Goal: Task Accomplishment & Management: Manage account settings

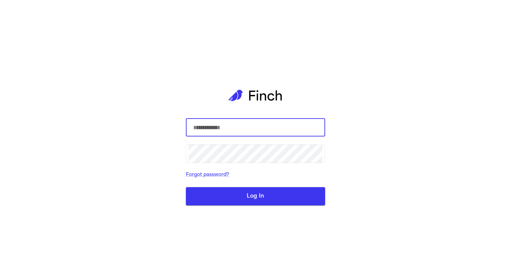
click at [0, 278] on com-1password-button at bounding box center [0, 278] width 0 height 0
type input "**********"
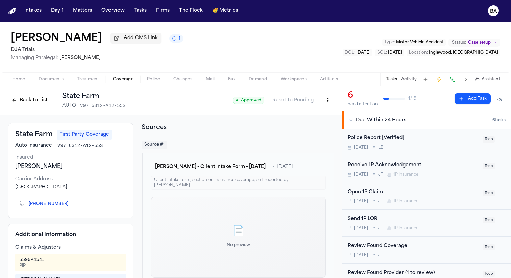
click at [21, 86] on div "Home Documents Treatment Coverage Police Changes Mail Fax Demand Workspaces Art…" at bounding box center [255, 79] width 511 height 14
click at [20, 82] on span "Home" at bounding box center [18, 79] width 13 height 5
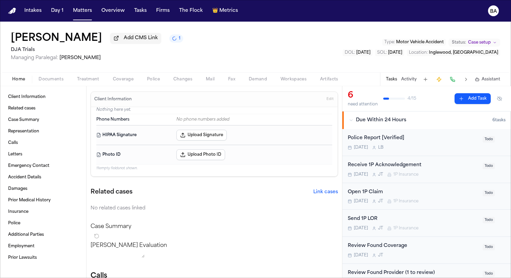
click at [172, 41] on icon "1 active task" at bounding box center [174, 38] width 5 height 5
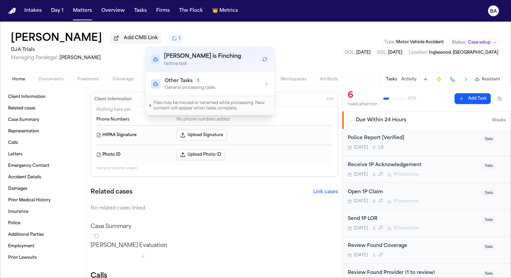
click at [192, 89] on p "General processing tasks" at bounding box center [189, 87] width 51 height 5
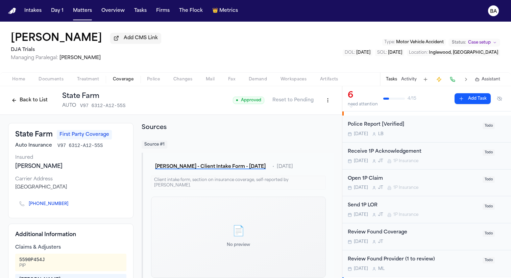
scroll to position [6, 0]
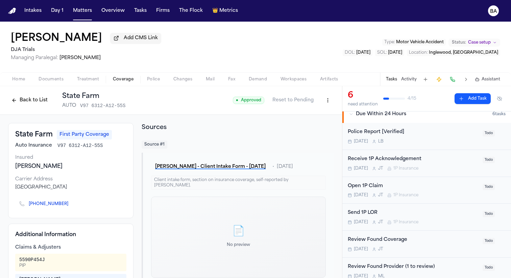
click at [381, 159] on div "Receive 1P Acknowledgement" at bounding box center [412, 159] width 131 height 8
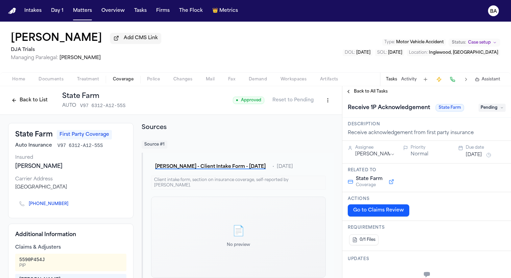
click at [376, 94] on span "Back to All Tasks" at bounding box center [371, 91] width 34 height 5
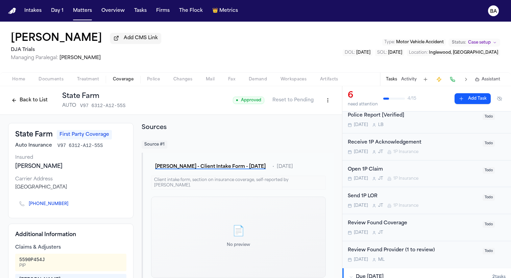
scroll to position [15, 0]
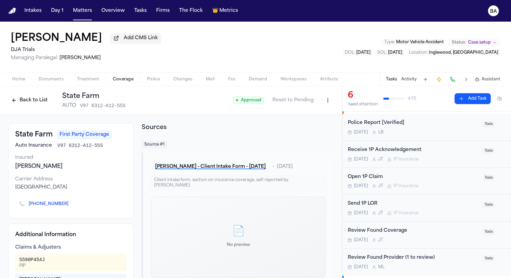
click at [371, 178] on div "Open 1P Claim" at bounding box center [412, 177] width 131 height 8
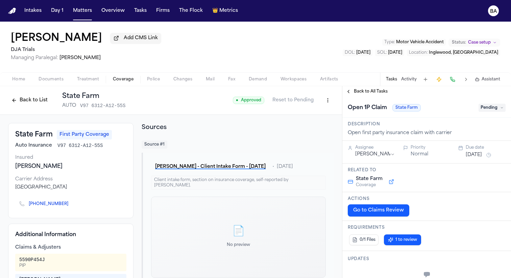
click at [377, 94] on span "Back to All Tasks" at bounding box center [371, 91] width 34 height 5
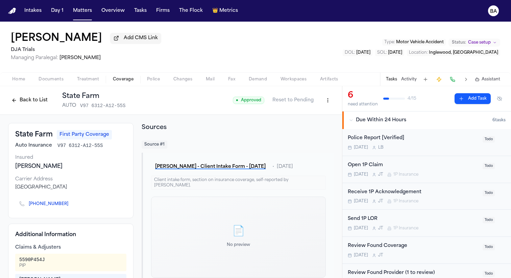
click at [329, 100] on html "Intakes Day 1 Matters Overview Tasks Firms The Flock 👑 Metrics BA Anali Velasco…" at bounding box center [255, 139] width 511 height 278
click at [436, 81] on html "Intakes Day 1 Matters Overview Tasks Firms The Flock 👑 Metrics BA Anali Velasco…" at bounding box center [255, 139] width 511 height 278
click at [454, 80] on button at bounding box center [451, 79] width 9 height 9
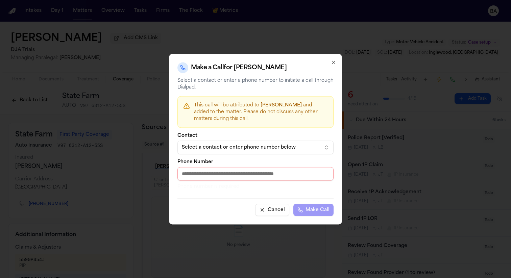
click at [333, 62] on icon "button" at bounding box center [333, 62] width 3 height 3
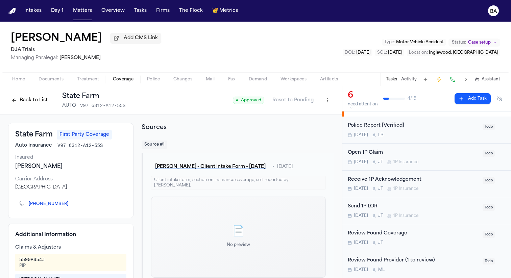
scroll to position [6, 0]
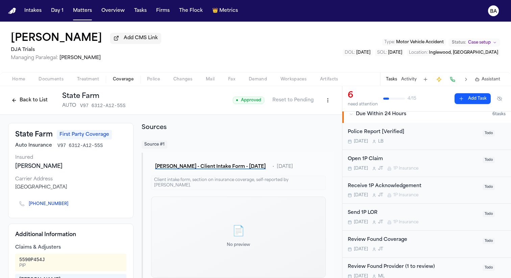
click at [22, 86] on div "Home Documents Treatment Coverage Police Changes Mail Fax Demand Workspaces Art…" at bounding box center [255, 79] width 511 height 14
click at [19, 81] on span "Home" at bounding box center [18, 79] width 13 height 5
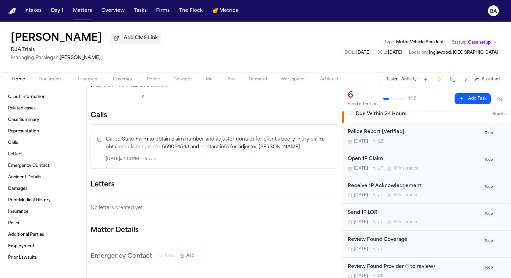
scroll to position [154, 0]
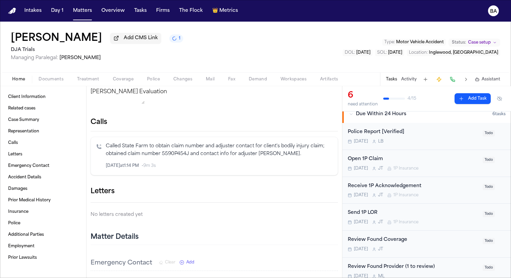
click at [188, 150] on p "Called State Farm to obtain claim number and adjuster contact for client's bodi…" at bounding box center [219, 150] width 226 height 16
click at [98, 149] on icon at bounding box center [99, 146] width 5 height 5
click at [320, 168] on icon "button" at bounding box center [320, 165] width 5 height 5
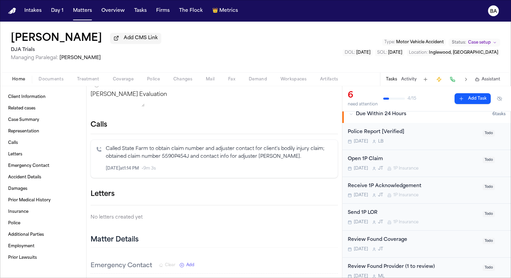
scroll to position [146, 0]
